Goal: Information Seeking & Learning: Learn about a topic

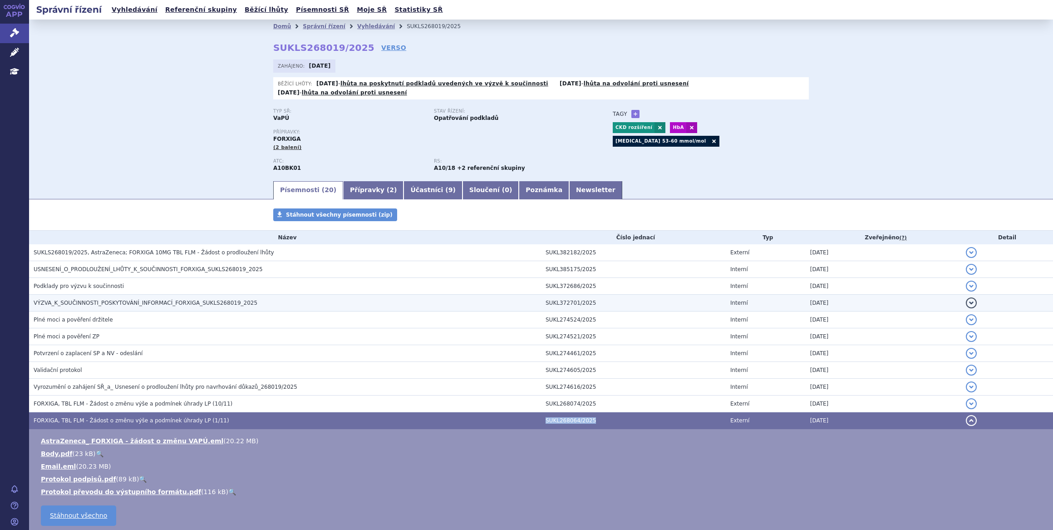
scroll to position [201, 0]
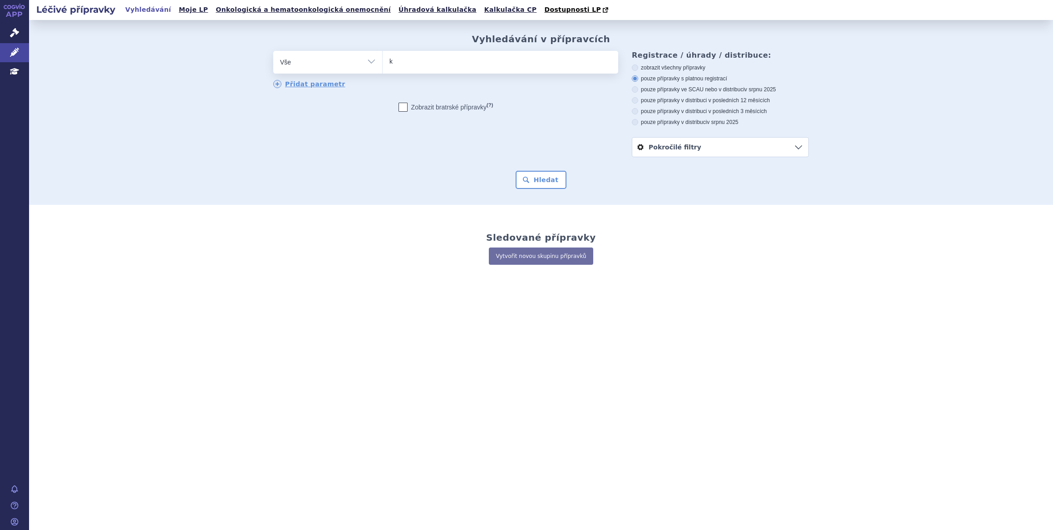
type input "ke"
type input "key"
type input "keytru"
type input "keytruda"
select select "keytruda"
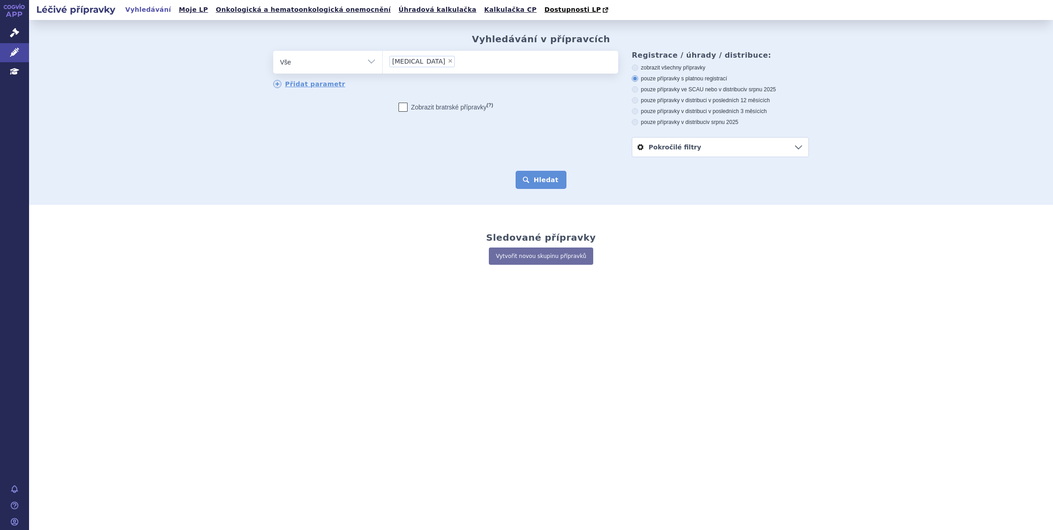
click at [546, 172] on button "Hledat" at bounding box center [541, 180] width 51 height 18
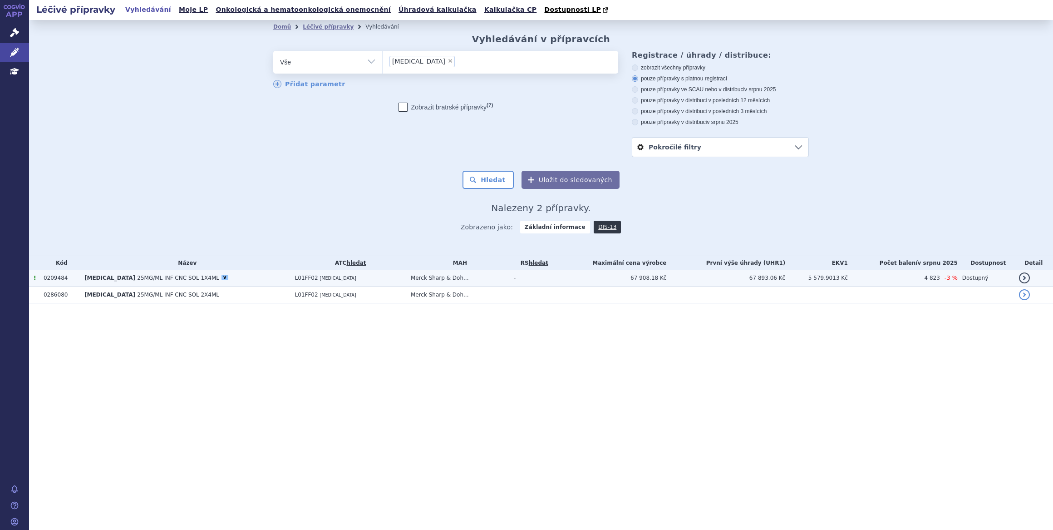
click at [548, 278] on td "-" at bounding box center [532, 278] width 46 height 17
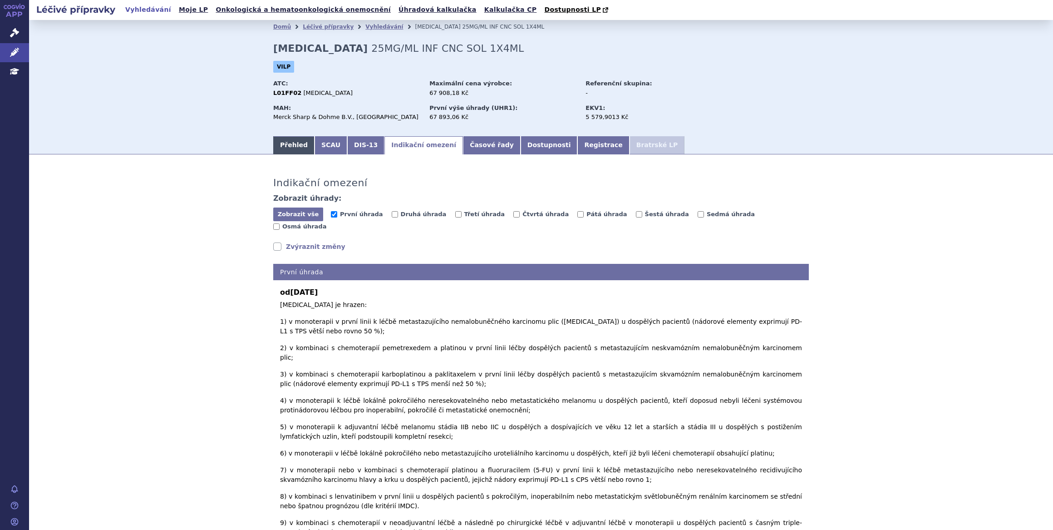
click at [277, 142] on link "Přehled" at bounding box center [293, 145] width 41 height 18
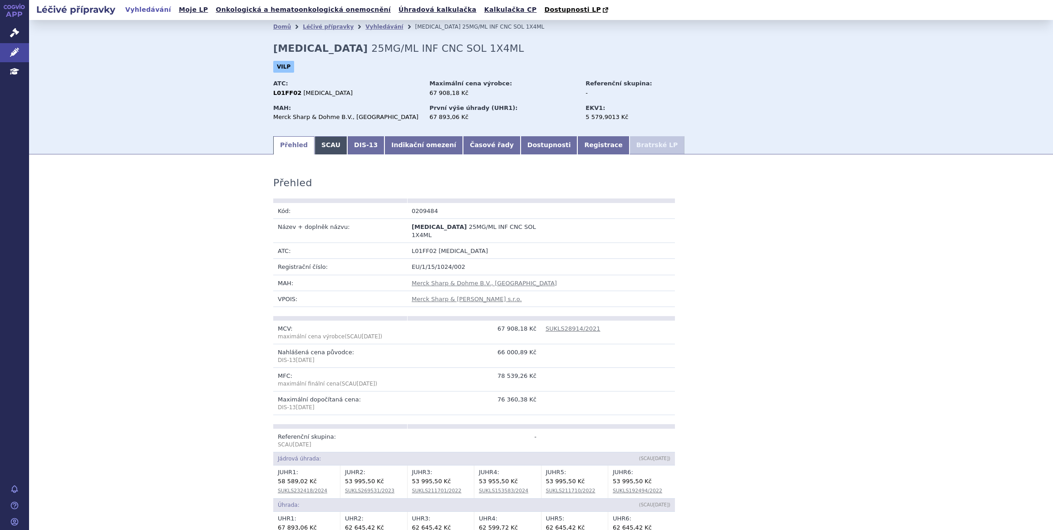
click at [324, 143] on link "SCAU" at bounding box center [330, 145] width 33 height 18
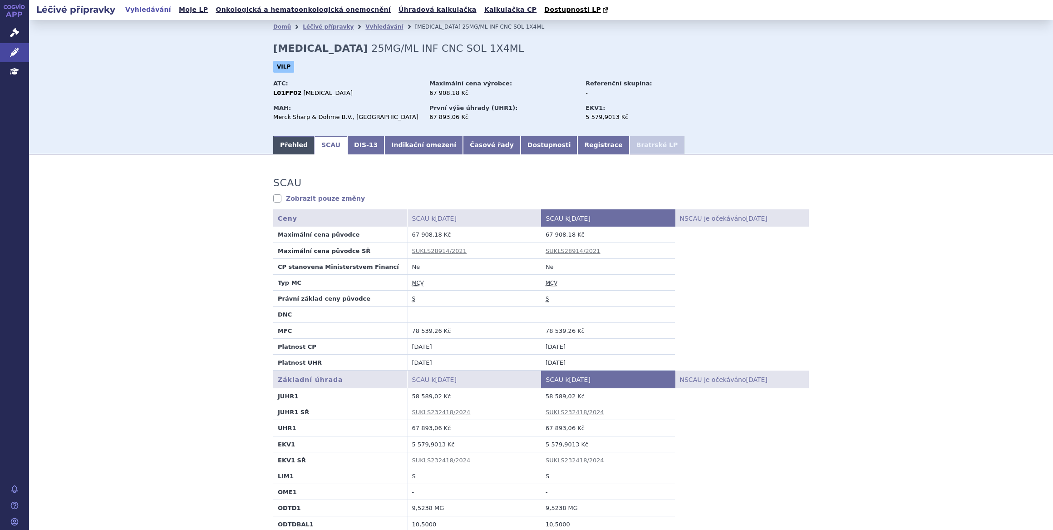
click at [295, 145] on link "Přehled" at bounding box center [293, 145] width 41 height 18
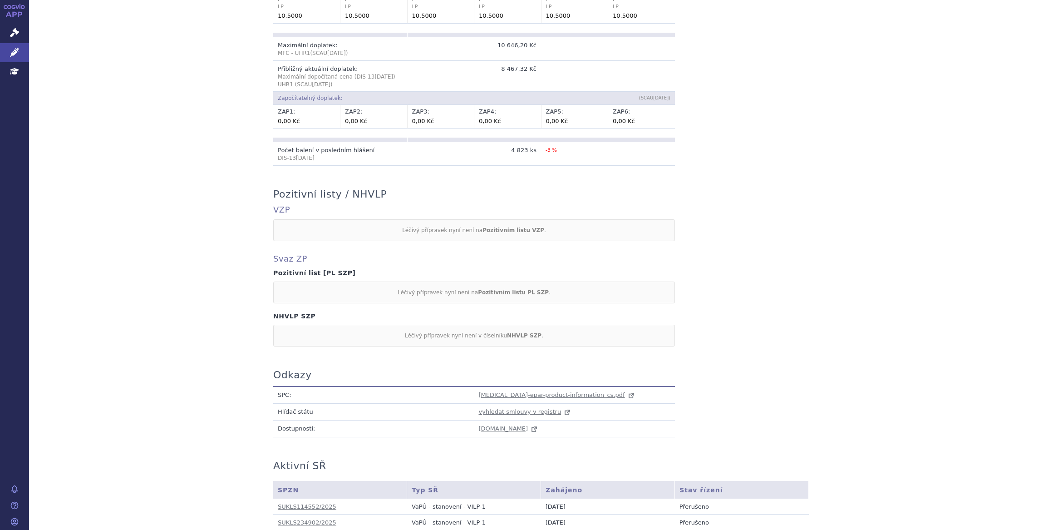
scroll to position [680, 0]
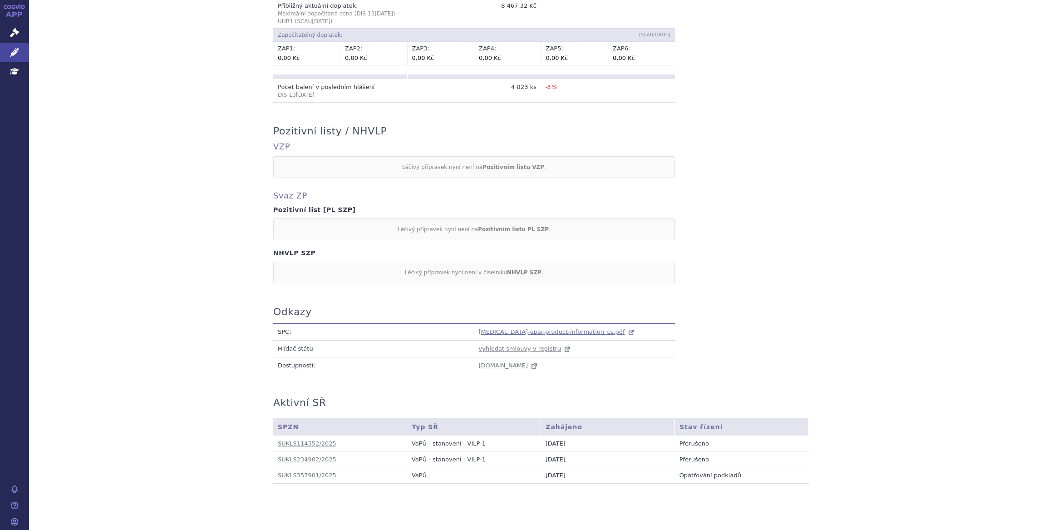
click at [576, 328] on span "keytruda-epar-product-information_cs.pdf" at bounding box center [552, 331] width 146 height 7
click at [18, 54] on icon at bounding box center [14, 52] width 9 height 9
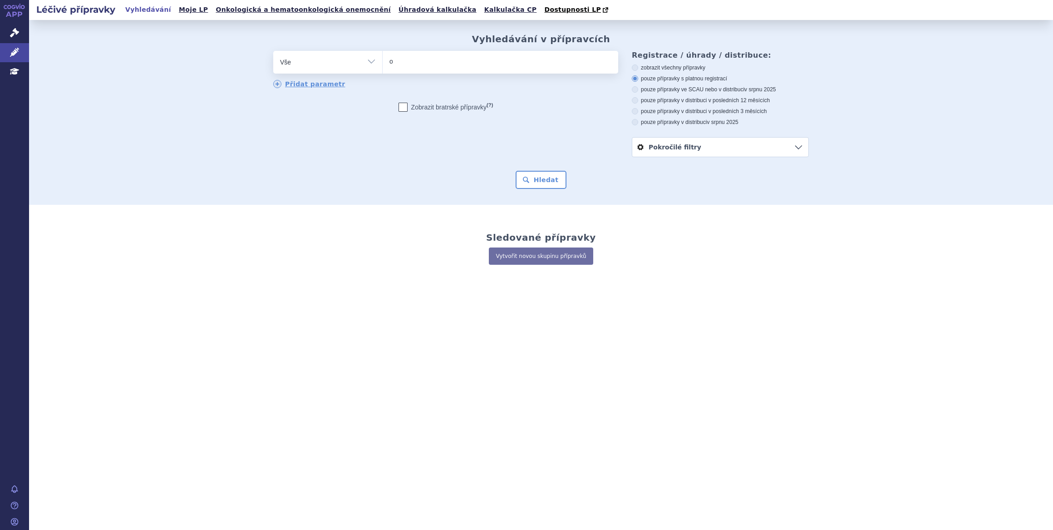
type input "op"
type input "opdi"
type input "[MEDICAL_DATA]"
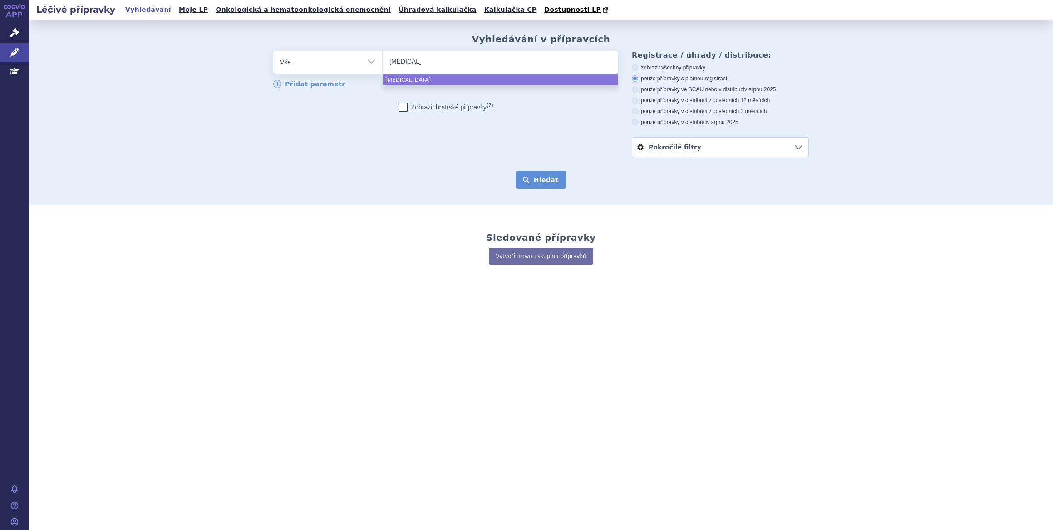
select select "[MEDICAL_DATA]"
click at [540, 174] on button "Hledat" at bounding box center [541, 180] width 51 height 18
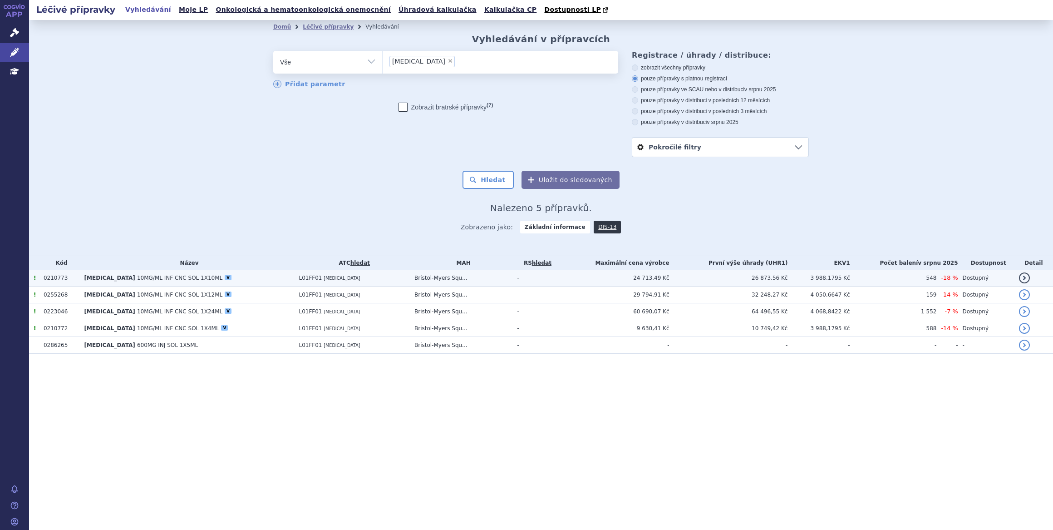
click at [234, 281] on td "OPDIVO 10MG/ML INF CNC SOL 1X10ML V" at bounding box center [187, 278] width 215 height 17
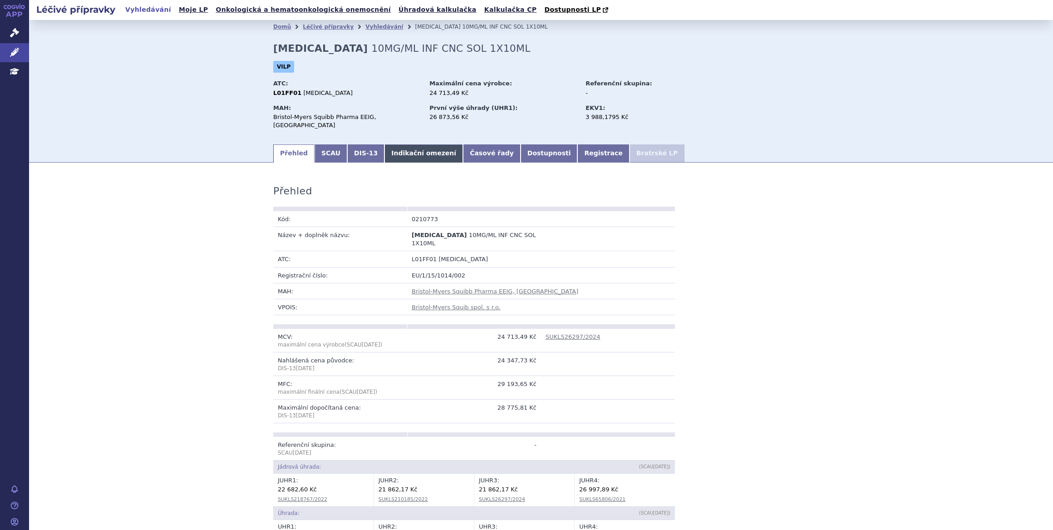
click at [410, 145] on link "Indikační omezení" at bounding box center [423, 153] width 79 height 18
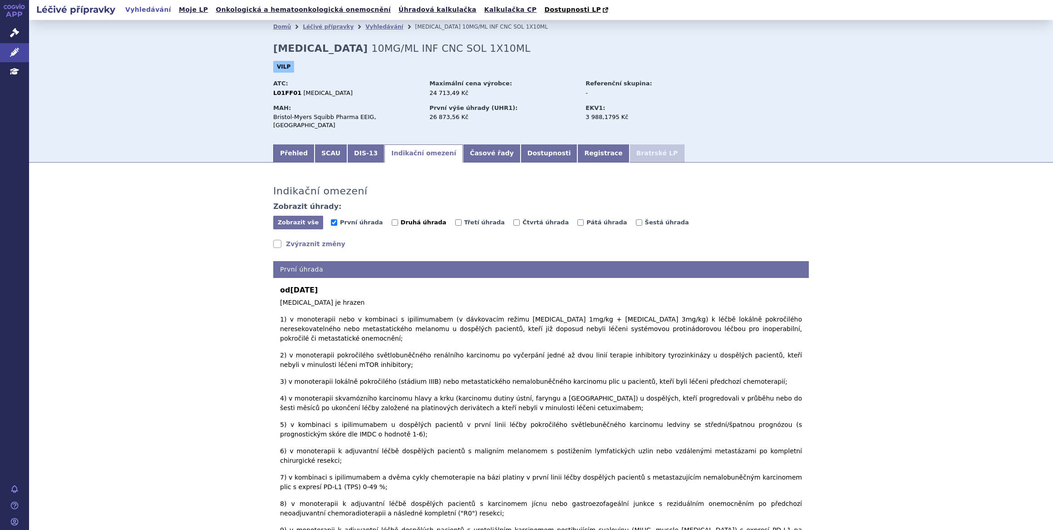
click at [406, 219] on span "Druhá úhrada" at bounding box center [424, 222] width 46 height 7
click at [398, 219] on input "Druhá úhrada" at bounding box center [395, 222] width 6 height 6
checkbox input "true"
click at [464, 219] on span "Třetí úhrada" at bounding box center [484, 222] width 41 height 7
click at [457, 219] on input "Třetí úhrada" at bounding box center [458, 222] width 6 height 6
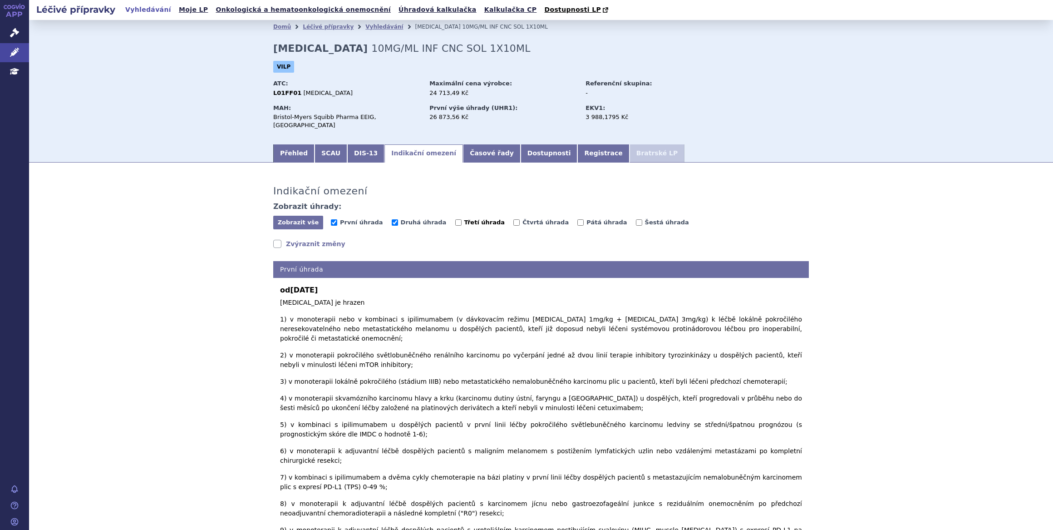
checkbox input "true"
click at [526, 221] on div "Zobrazit vše Skrýt vše První úhrada Druhá úhrada Třetí úhrada Čtvrtá úhrada Pát…" at bounding box center [541, 223] width 536 height 15
click at [586, 219] on span "Pátá úhrada" at bounding box center [606, 222] width 40 height 7
click at [577, 219] on input "Pátá úhrada" at bounding box center [580, 222] width 6 height 6
checkbox input "true"
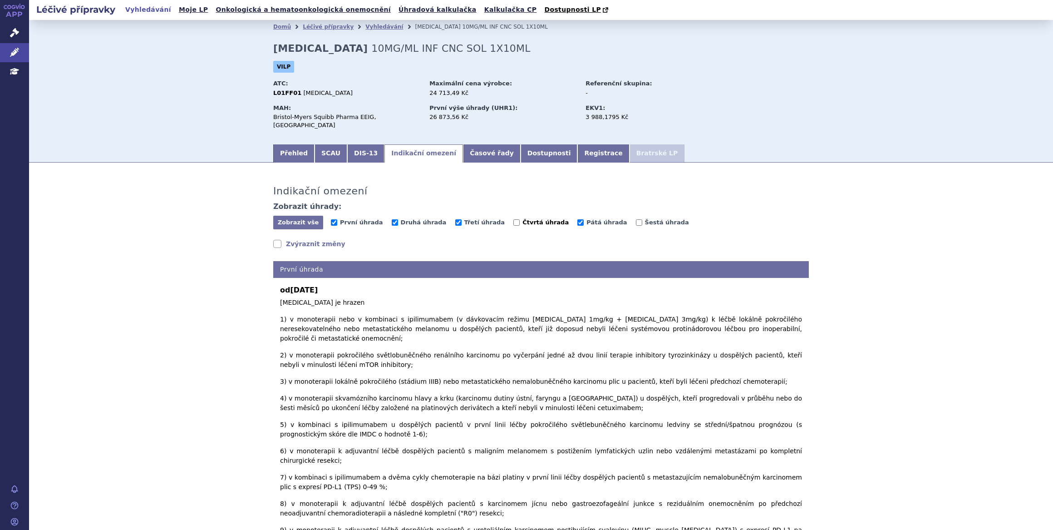
click at [522, 219] on span "Čtvrtá úhrada" at bounding box center [545, 222] width 46 height 7
click at [519, 219] on input "Čtvrtá úhrada" at bounding box center [516, 222] width 6 height 6
checkbox input "true"
click at [645, 219] on span "Šestá úhrada" at bounding box center [667, 222] width 44 height 7
click at [636, 219] on input "Šestá úhrada" at bounding box center [639, 222] width 6 height 6
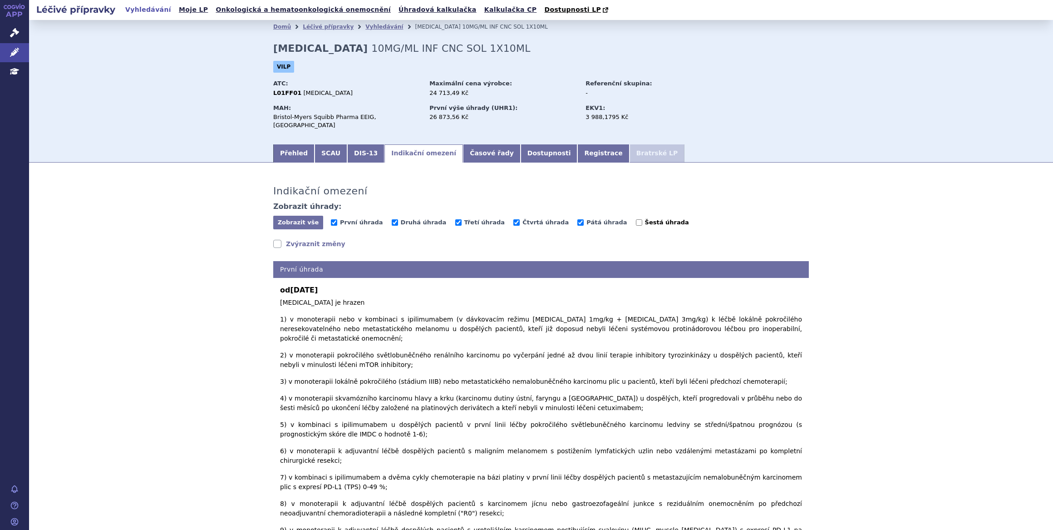
checkbox input "true"
click at [299, 219] on span "Zobrazit vše" at bounding box center [298, 222] width 41 height 7
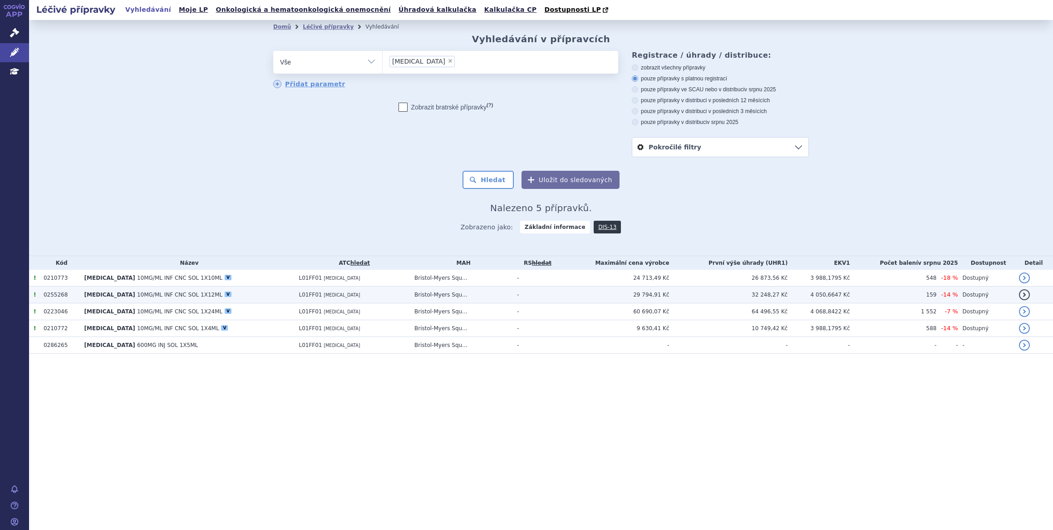
drag, startPoint x: 0, startPoint y: 0, endPoint x: 512, endPoint y: 296, distance: 591.7
click at [512, 296] on td "Bristol-Myers Squ..." at bounding box center [461, 294] width 103 height 17
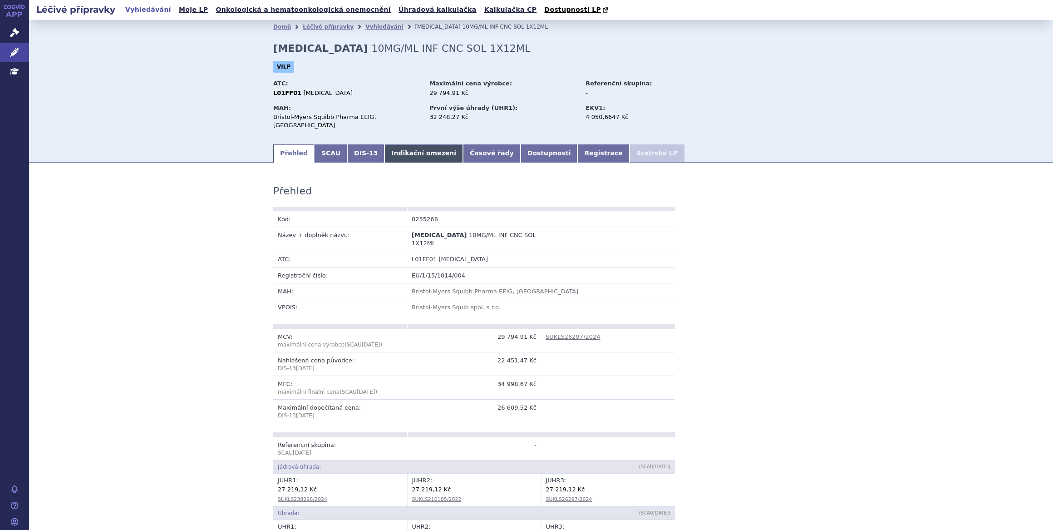
click at [402, 147] on link "Indikační omezení" at bounding box center [423, 153] width 79 height 18
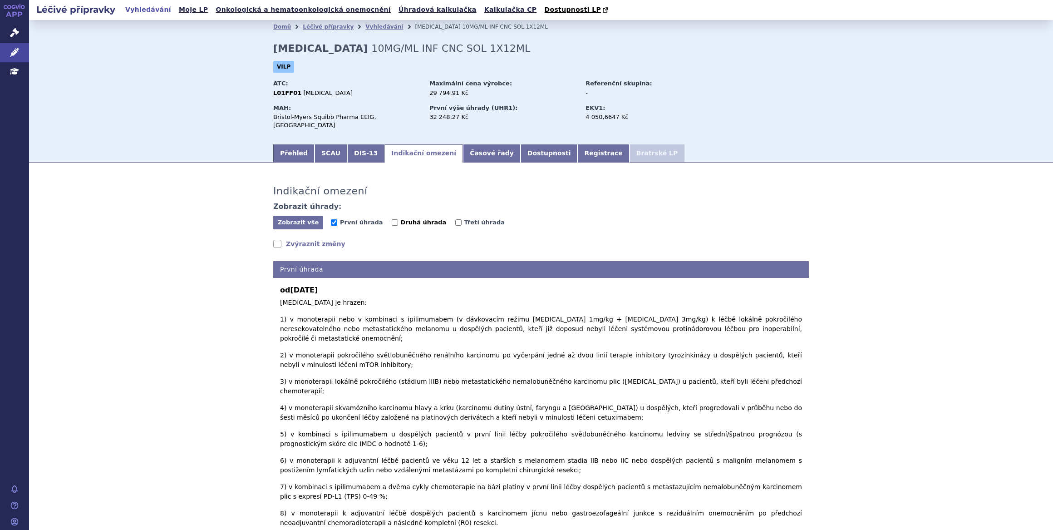
click at [417, 219] on span "Druhá úhrada" at bounding box center [424, 222] width 46 height 7
click at [398, 219] on input "Druhá úhrada" at bounding box center [395, 222] width 6 height 6
checkbox input "true"
click at [467, 219] on span "Třetí úhrada" at bounding box center [484, 222] width 41 height 7
click at [462, 219] on input "Třetí úhrada" at bounding box center [458, 222] width 6 height 6
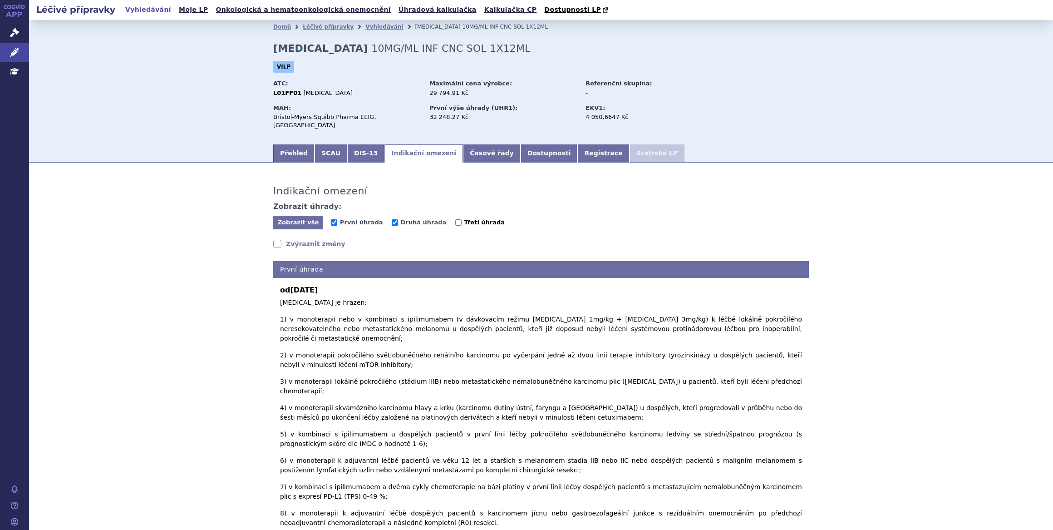
checkbox input "true"
click at [310, 219] on span "Zobrazit vše" at bounding box center [298, 222] width 41 height 7
